Goal: Task Accomplishment & Management: Use online tool/utility

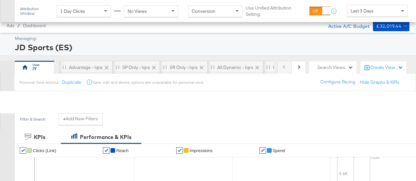
scroll to position [276, 0]
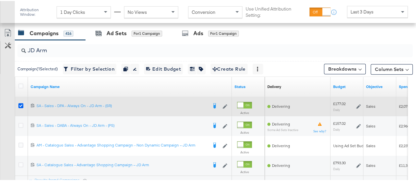
click at [20, 104] on icon at bounding box center [20, 104] width 5 height 5
click at [0, 0] on input "checkbox" at bounding box center [0, 0] width 0 height 0
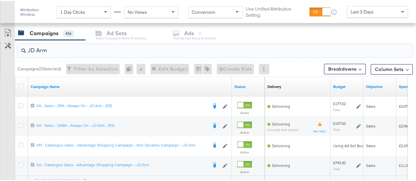
drag, startPoint x: 35, startPoint y: 49, endPoint x: 13, endPoint y: 49, distance: 21.4
click at [13, 49] on div "JD Arm Campaigns ( 0 Selected) Filter by Selection Filter 0 campaigns 0 Rename …" at bounding box center [206, 126] width 412 height 174
drag, startPoint x: 63, startPoint y: 49, endPoint x: 16, endPoint y: 48, distance: 47.0
click at [16, 48] on div "JD Arm" at bounding box center [214, 49] width 398 height 21
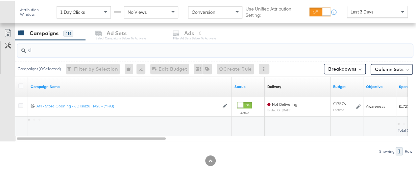
type input "s"
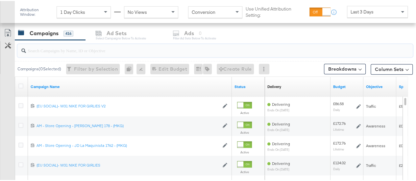
click at [187, 29] on div "Campaigns 416 Ad Sets Select Campaigns below to activate Ads 0 Filter Ad Sets b…" at bounding box center [218, 32] width 406 height 14
click at [72, 48] on input "search" at bounding box center [202, 46] width 352 height 13
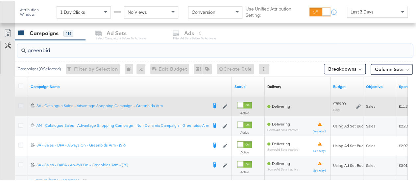
type input "greenbid"
click at [22, 104] on icon at bounding box center [20, 104] width 5 height 5
click at [0, 0] on input "checkbox" at bounding box center [0, 0] width 0 height 0
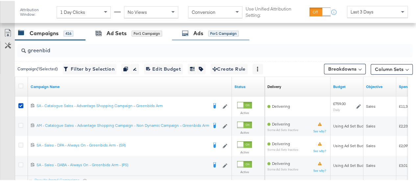
click at [206, 29] on div "Ads for 1 Campaign" at bounding box center [210, 33] width 57 height 8
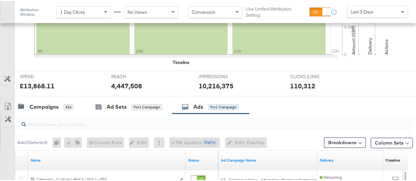
scroll to position [260, 0]
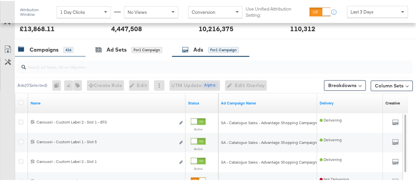
click at [52, 48] on div "Campaigns" at bounding box center [44, 49] width 29 height 8
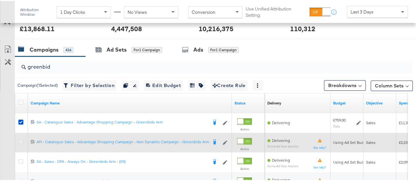
click at [22, 140] on icon at bounding box center [20, 140] width 5 height 5
click at [0, 0] on input "checkbox" at bounding box center [0, 0] width 0 height 0
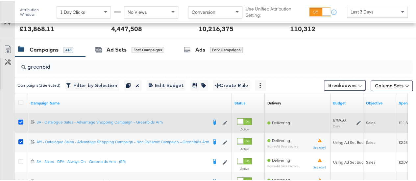
click at [22, 121] on icon at bounding box center [20, 121] width 5 height 5
click at [0, 0] on input "checkbox" at bounding box center [0, 0] width 0 height 0
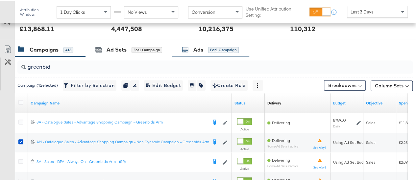
click at [202, 47] on div "Ads" at bounding box center [198, 49] width 10 height 8
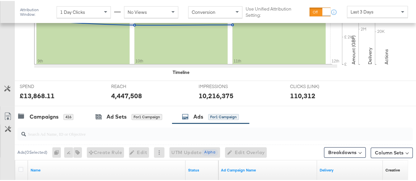
scroll to position [185, 0]
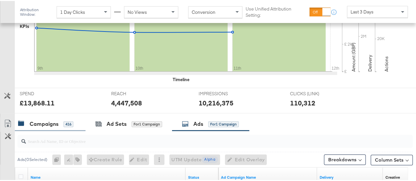
click at [42, 117] on div "Campaigns 416" at bounding box center [50, 123] width 71 height 14
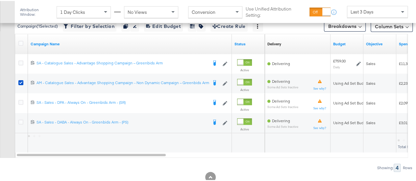
scroll to position [322, 0]
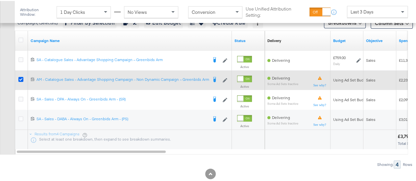
click at [21, 79] on icon at bounding box center [20, 78] width 5 height 5
click at [0, 0] on input "checkbox" at bounding box center [0, 0] width 0 height 0
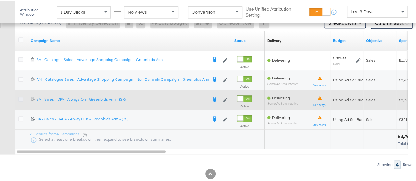
click at [18, 96] on icon at bounding box center [20, 98] width 5 height 5
click at [0, 0] on input "checkbox" at bounding box center [0, 0] width 0 height 0
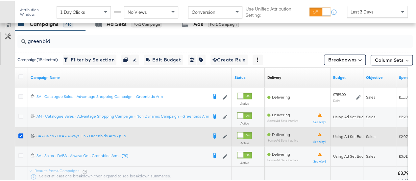
scroll to position [283, 0]
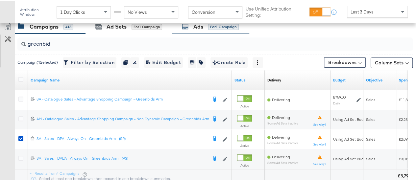
click at [186, 28] on icon at bounding box center [185, 25] width 7 height 7
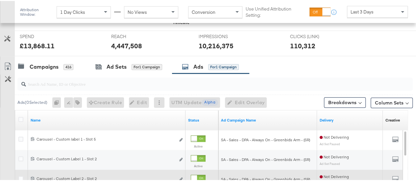
scroll to position [242, 0]
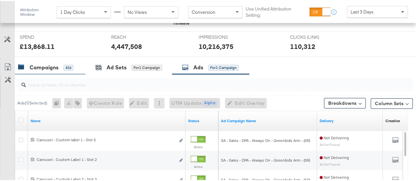
click at [55, 69] on div "Campaigns" at bounding box center [44, 67] width 29 height 8
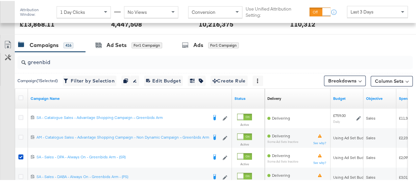
scroll to position [302, 0]
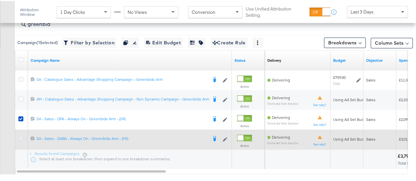
click at [19, 135] on icon at bounding box center [20, 137] width 5 height 5
click at [0, 0] on input "checkbox" at bounding box center [0, 0] width 0 height 0
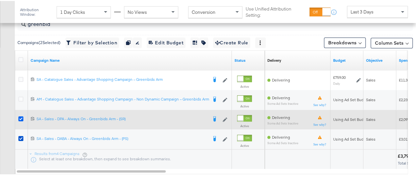
click at [20, 117] on icon at bounding box center [20, 117] width 5 height 5
click at [0, 0] on input "checkbox" at bounding box center [0, 0] width 0 height 0
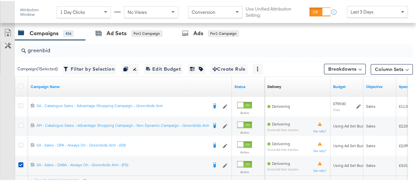
scroll to position [275, 0]
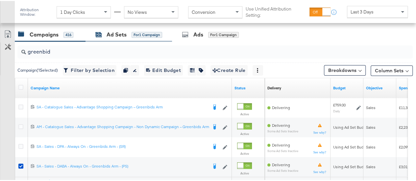
click at [135, 32] on div "for 1 Campaign" at bounding box center [146, 34] width 31 height 6
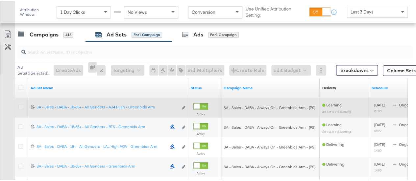
click at [21, 105] on icon at bounding box center [20, 106] width 5 height 5
click at [0, 0] on input "checkbox" at bounding box center [0, 0] width 0 height 0
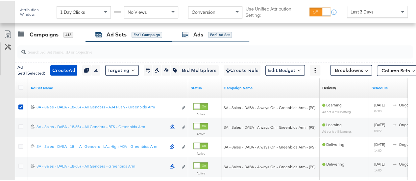
click at [201, 34] on div "Ads" at bounding box center [198, 34] width 10 height 8
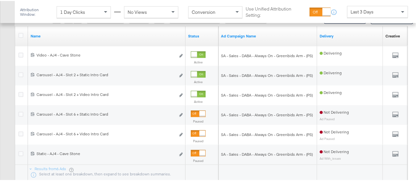
scroll to position [327, 0]
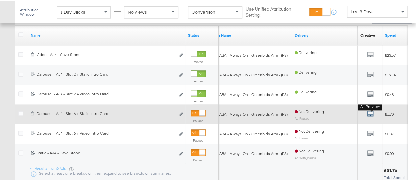
click at [370, 112] on icon "default" at bounding box center [370, 112] width 7 height 7
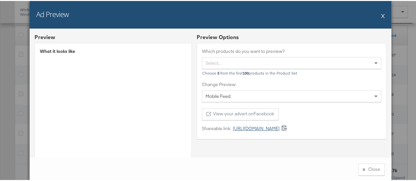
click at [247, 128] on link "https://fb.me/209hvlTINtCojPc" at bounding box center [255, 128] width 48 height 6
click at [381, 13] on button "X" at bounding box center [383, 14] width 4 height 13
